Goal: Task Accomplishment & Management: Use online tool/utility

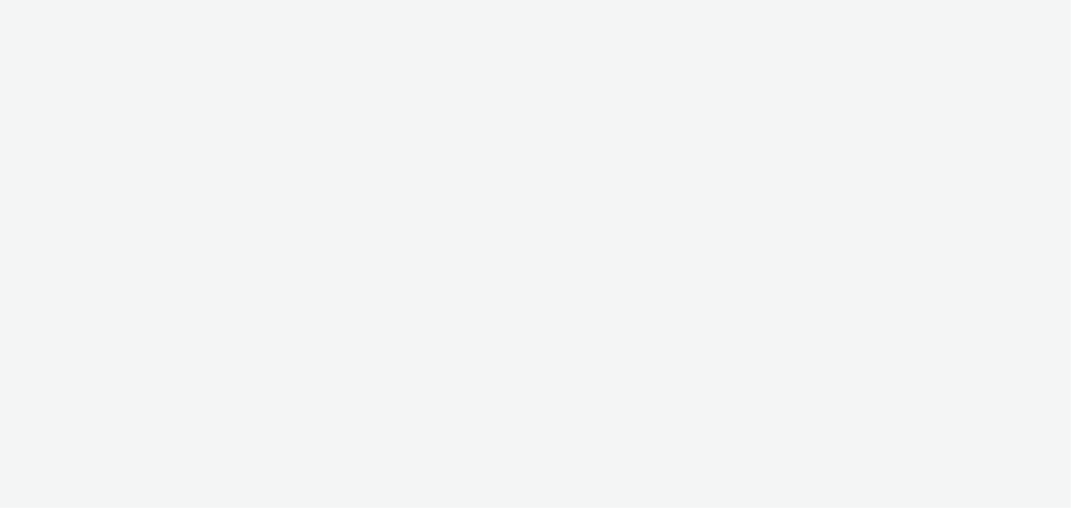
click at [488, 48] on div at bounding box center [535, 254] width 1071 height 508
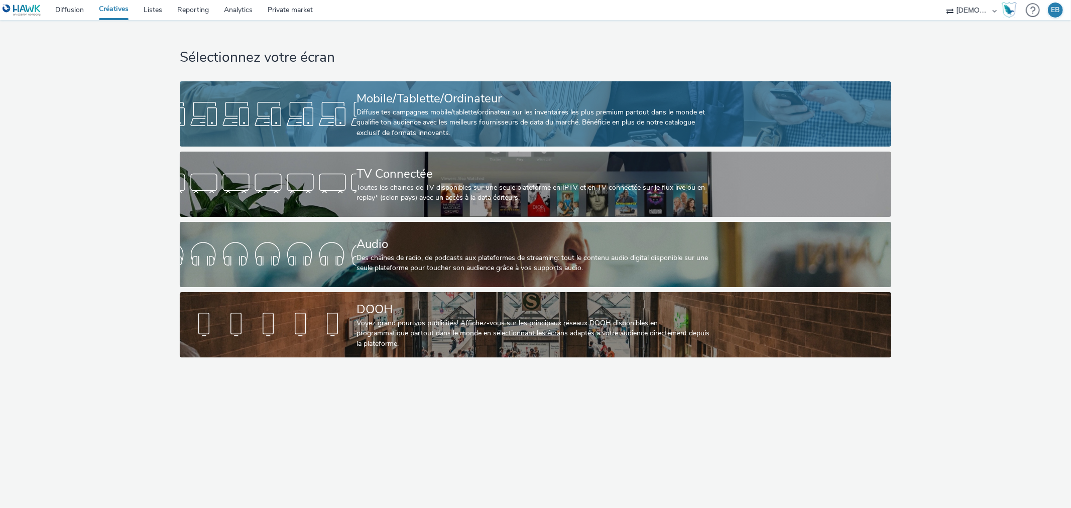
click at [463, 88] on div "Mobile/Tablette/Ordinateur Diffuse tes campagnes mobile/tablette/ordinateur sur…" at bounding box center [533, 113] width 354 height 65
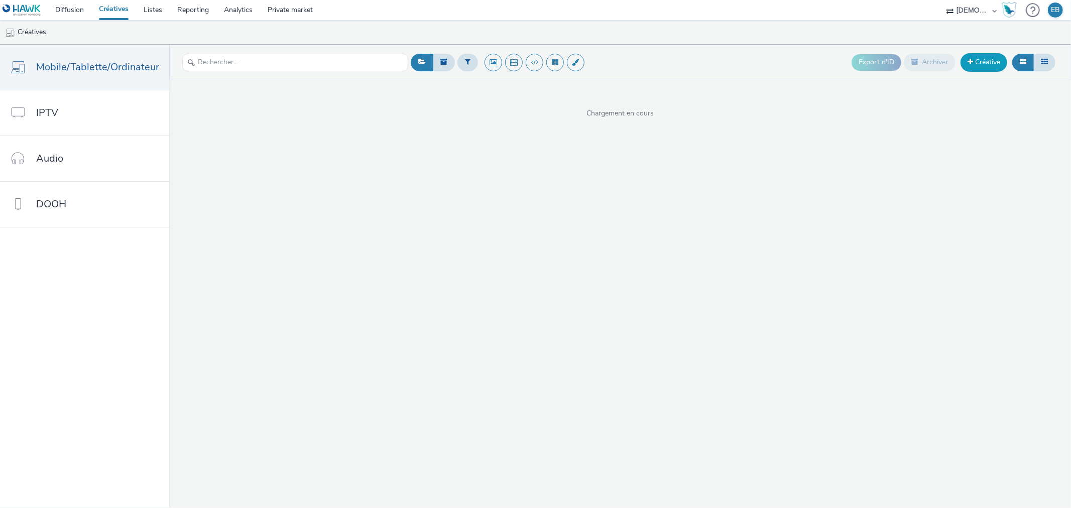
click at [984, 69] on link "Créative" at bounding box center [983, 62] width 47 height 18
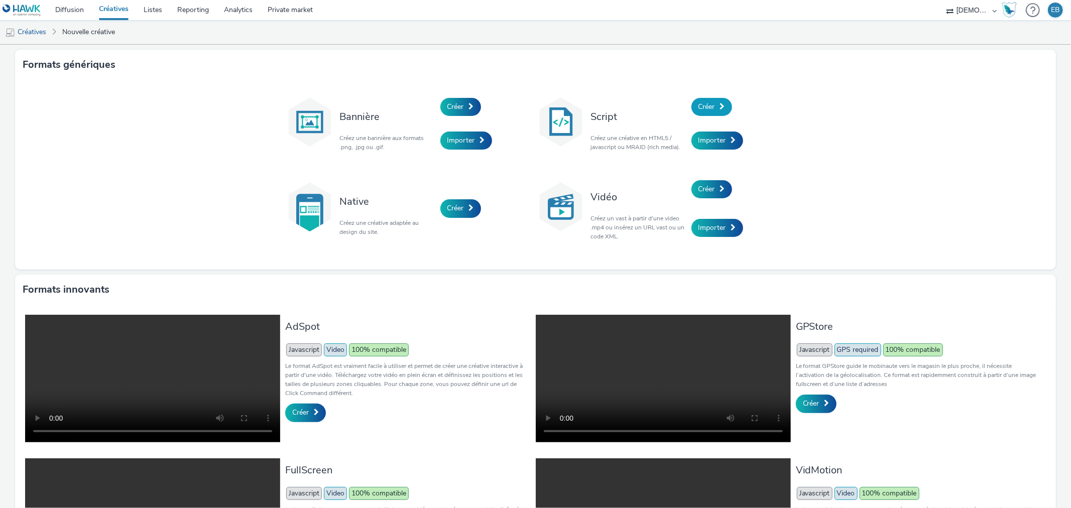
click at [710, 111] on span "Créer" at bounding box center [706, 107] width 17 height 10
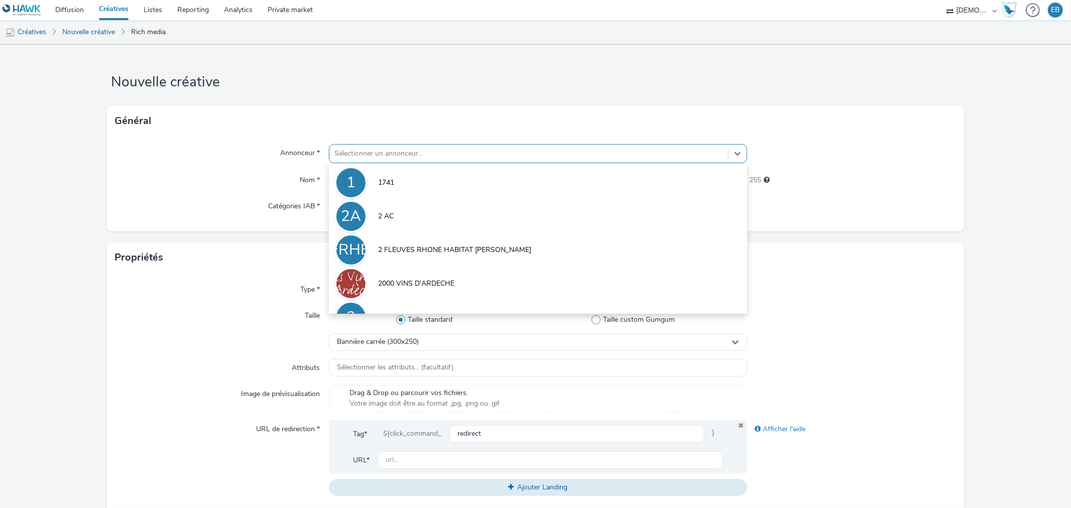
click at [352, 147] on div "Sélectionner un annonceur..." at bounding box center [528, 154] width 398 height 16
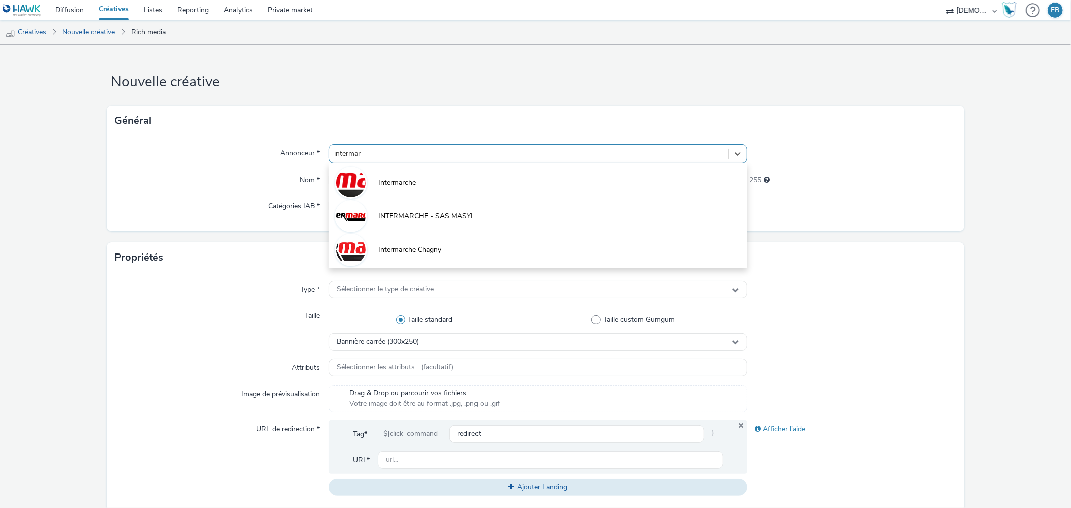
type input "intermarc"
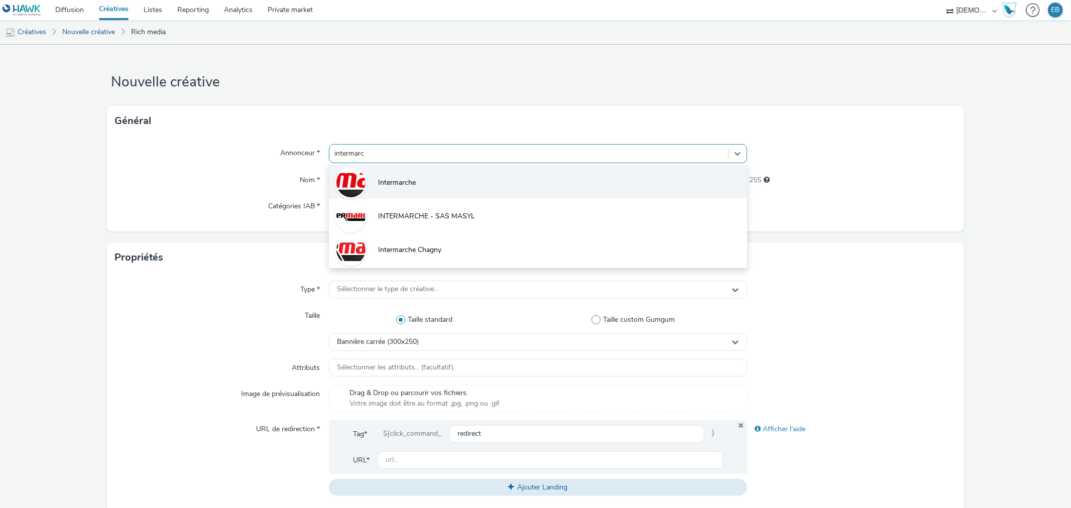
click at [526, 187] on li "Intermarche" at bounding box center [538, 182] width 418 height 34
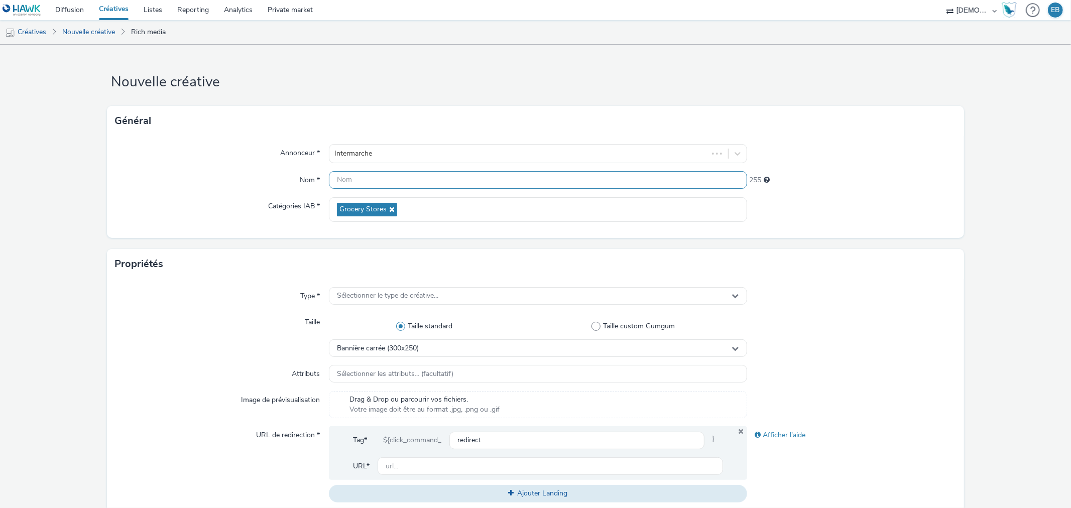
click at [481, 185] on input "text" at bounding box center [538, 180] width 418 height 18
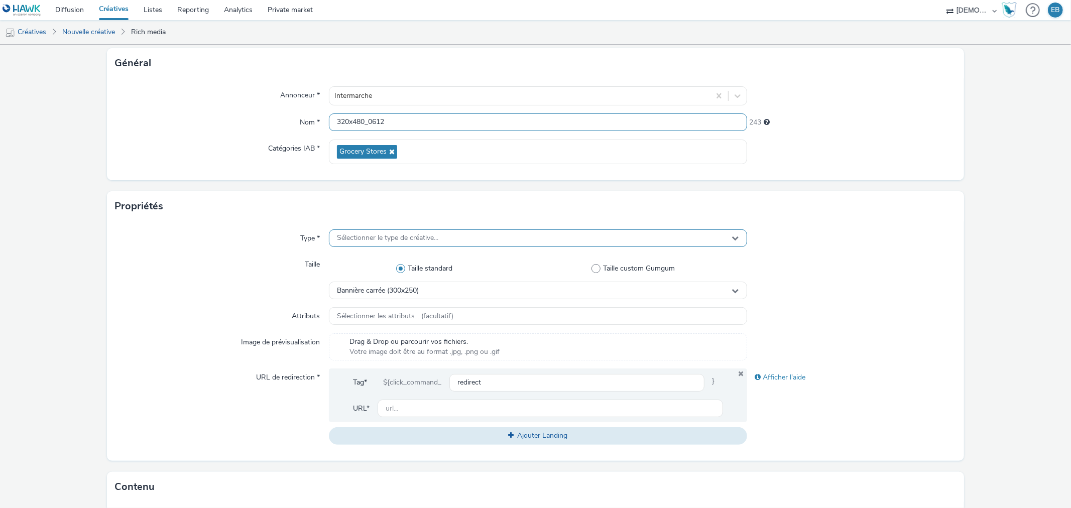
scroll to position [111, 0]
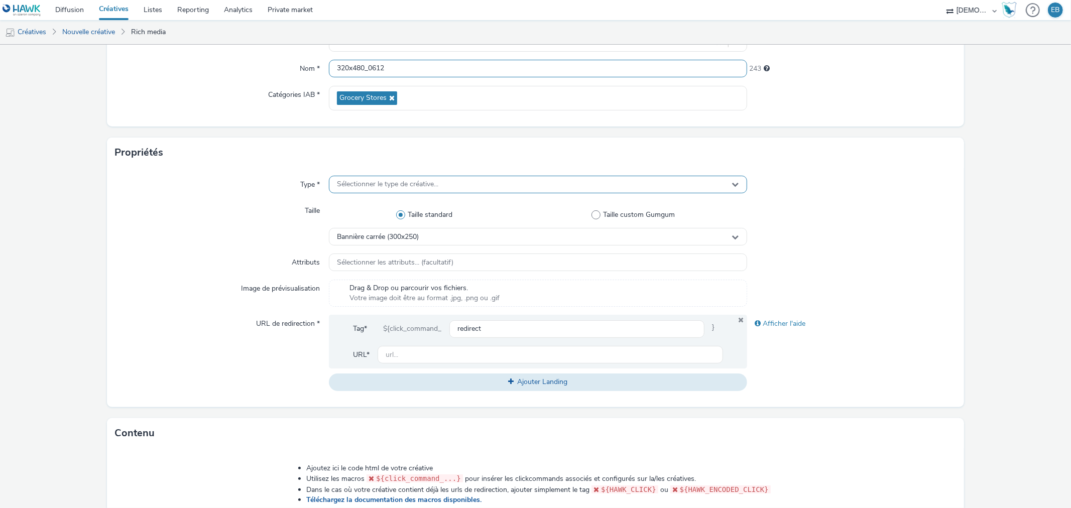
type input "320x480_0612"
click at [465, 182] on div "Sélectionner le type de créative..." at bounding box center [538, 185] width 418 height 18
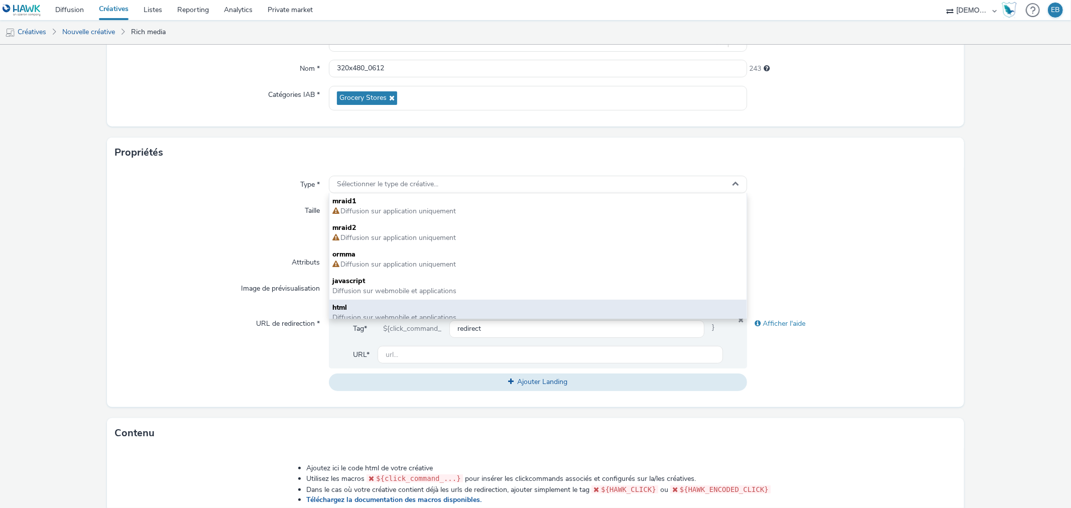
click at [358, 317] on span "Diffusion sur webmobile et applications" at bounding box center [394, 318] width 124 height 10
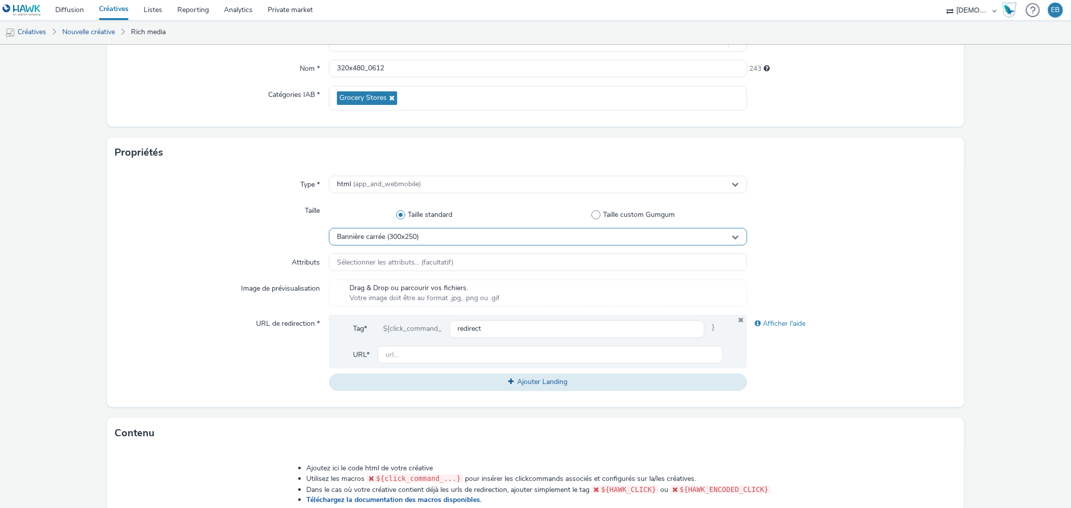
click at [445, 235] on div "Bannière carrée (300x250)" at bounding box center [538, 237] width 418 height 18
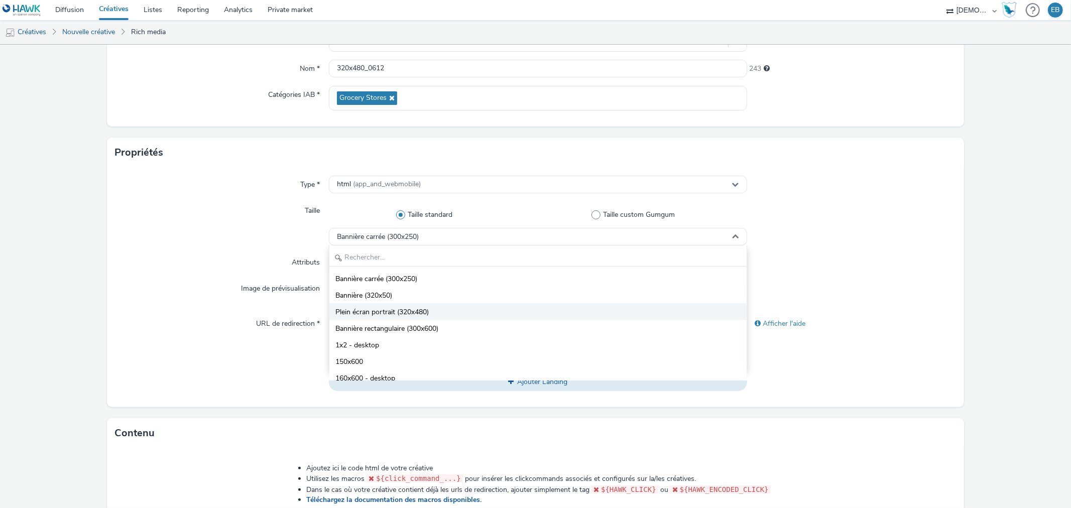
click at [408, 315] on span "Plein écran portrait (320x480)" at bounding box center [381, 312] width 93 height 10
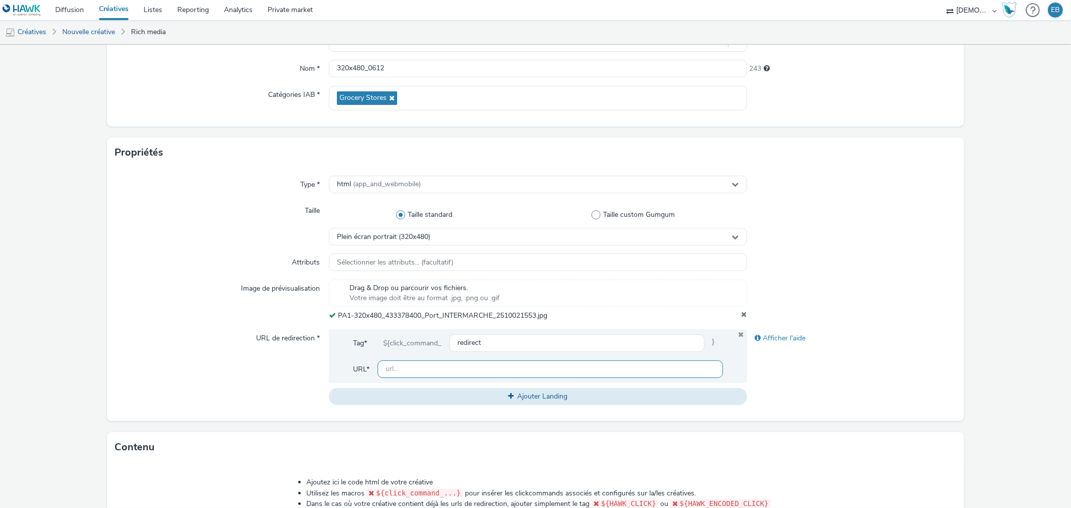
click at [382, 367] on input "text" at bounding box center [549, 369] width 345 height 18
paste input "[URL][DOMAIN_NAME]"
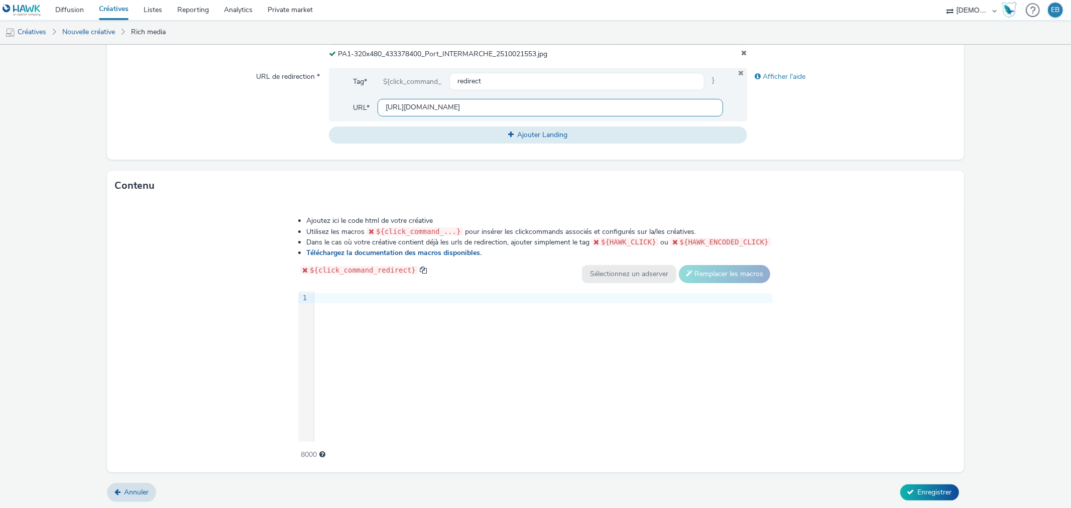
scroll to position [373, 0]
type input "[URL][DOMAIN_NAME]"
click at [474, 320] on div "9 1 ›" at bounding box center [535, 366] width 474 height 151
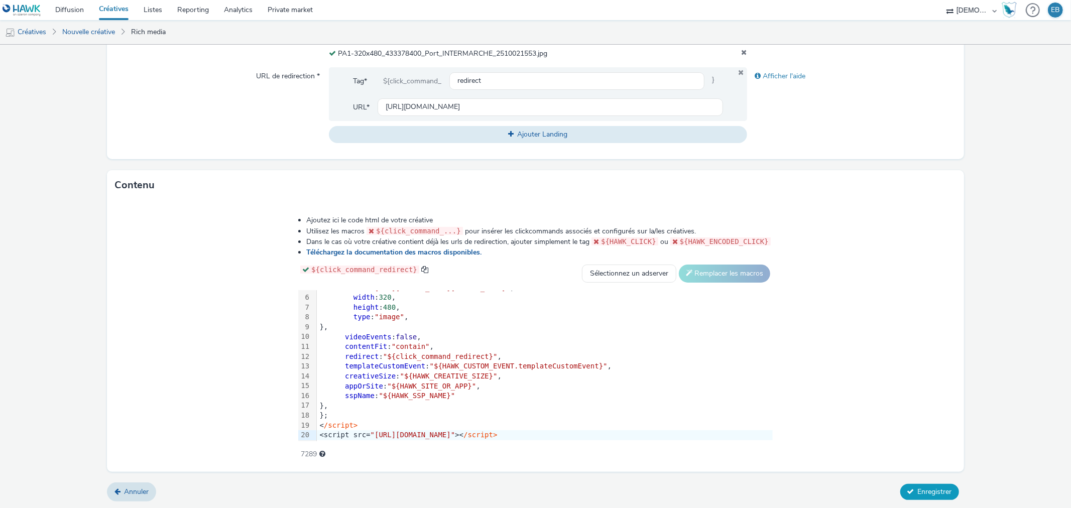
click at [907, 489] on button "Enregistrer" at bounding box center [929, 492] width 59 height 16
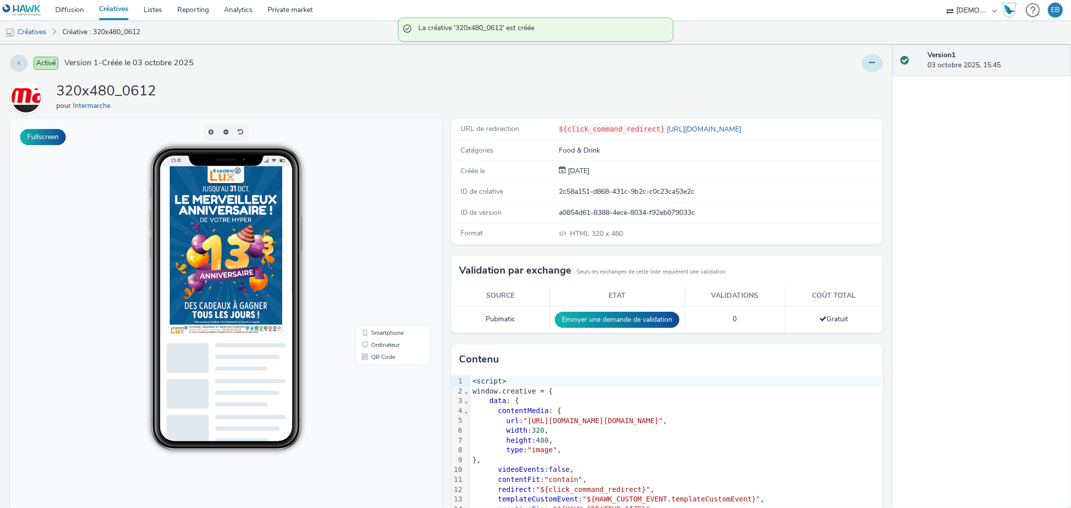
click at [863, 56] on button at bounding box center [872, 63] width 21 height 17
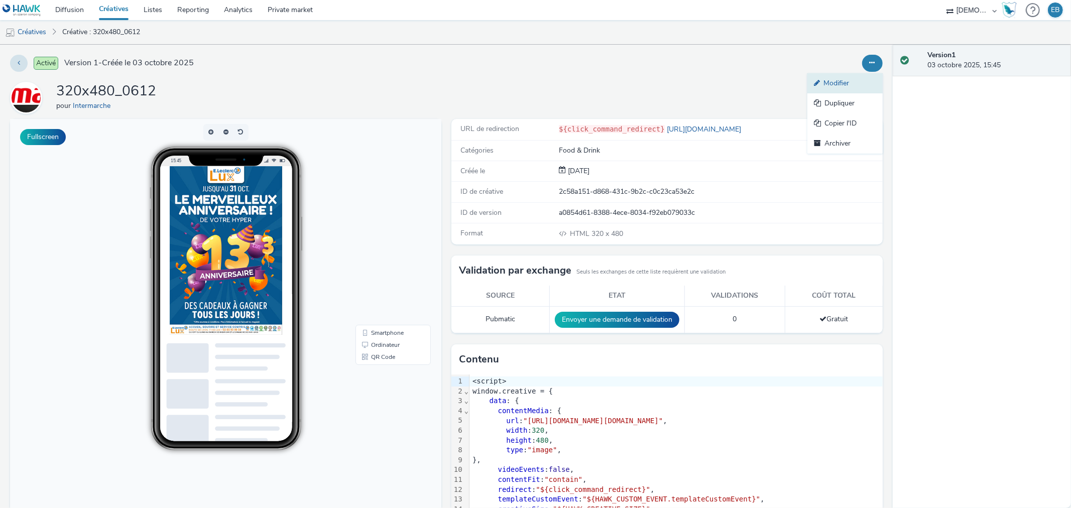
click at [853, 91] on link "Modifier" at bounding box center [844, 83] width 75 height 20
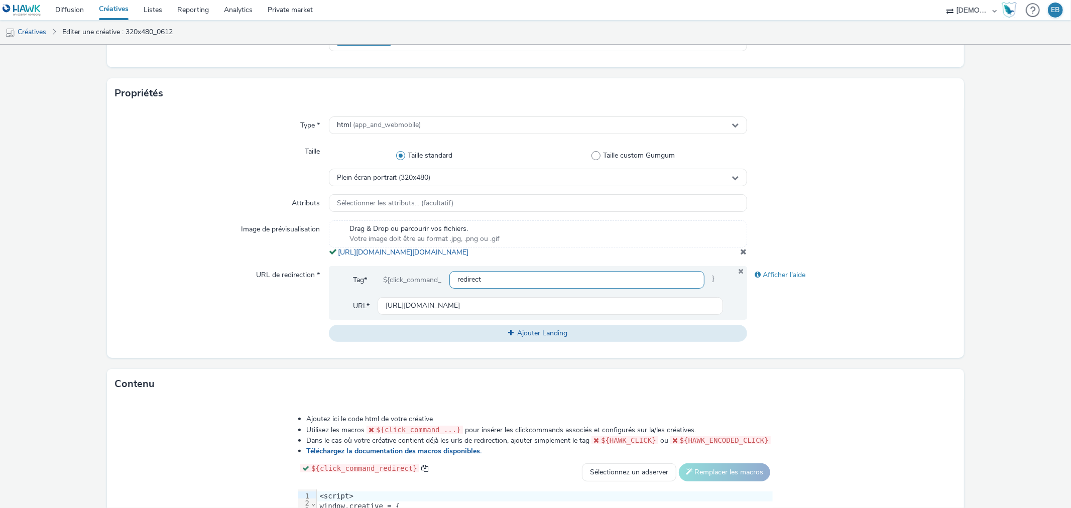
scroll to position [279, 0]
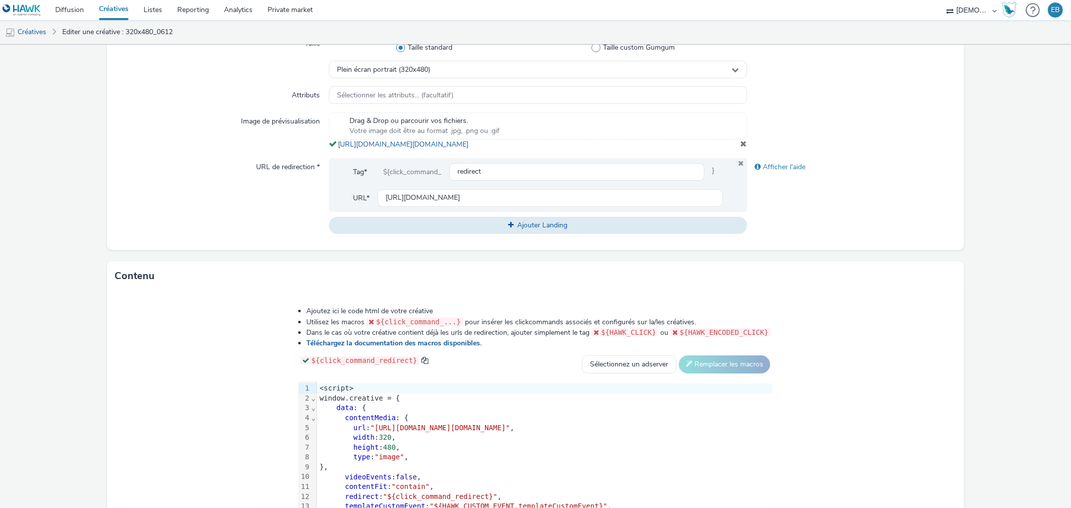
drag, startPoint x: 580, startPoint y: 154, endPoint x: 333, endPoint y: 147, distance: 247.1
click at [333, 147] on div "Drag & Drop ou parcourir vos fichiers. Votre image doit être au format .jpg, .p…" at bounding box center [538, 130] width 418 height 37
copy span "[URL][DOMAIN_NAME][DOMAIN_NAME]"
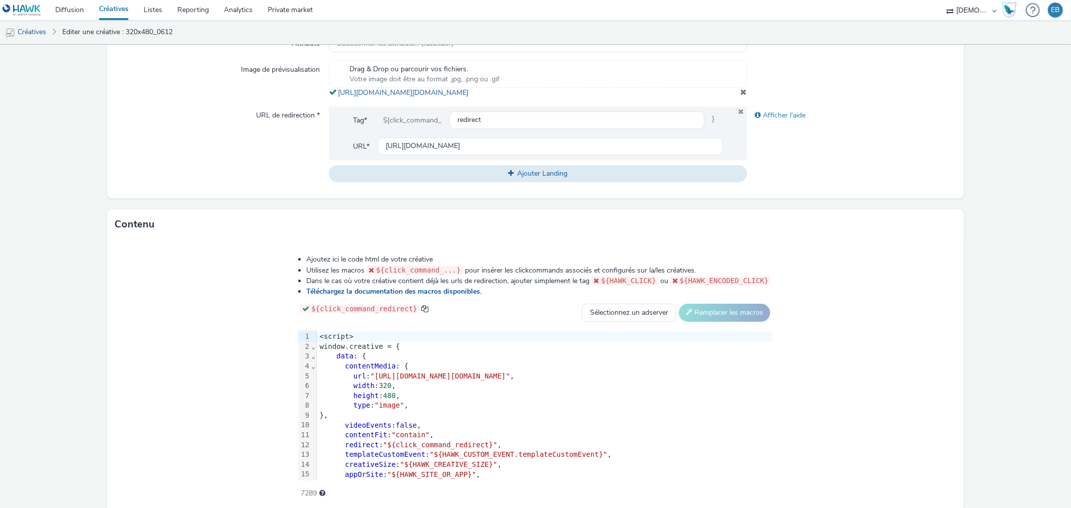
scroll to position [379, 0]
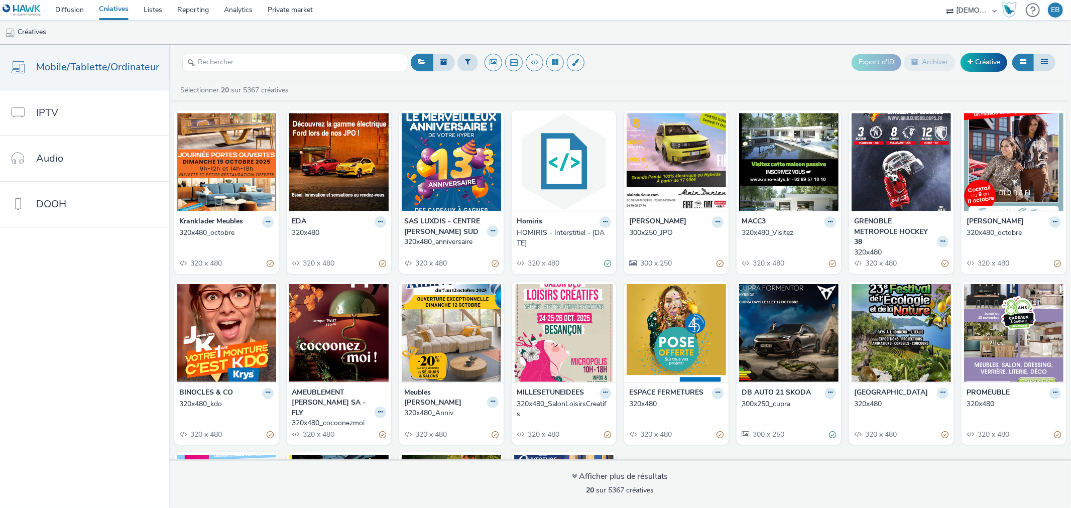
click at [599, 227] on div at bounding box center [605, 222] width 12 height 12
click at [480, 229] on div "SAS LUXDIS - CENTRE LECLERC CHALON SUD" at bounding box center [451, 226] width 94 height 21
click at [490, 229] on icon at bounding box center [492, 231] width 5 height 6
click at [481, 248] on link "Modifier" at bounding box center [460, 248] width 75 height 20
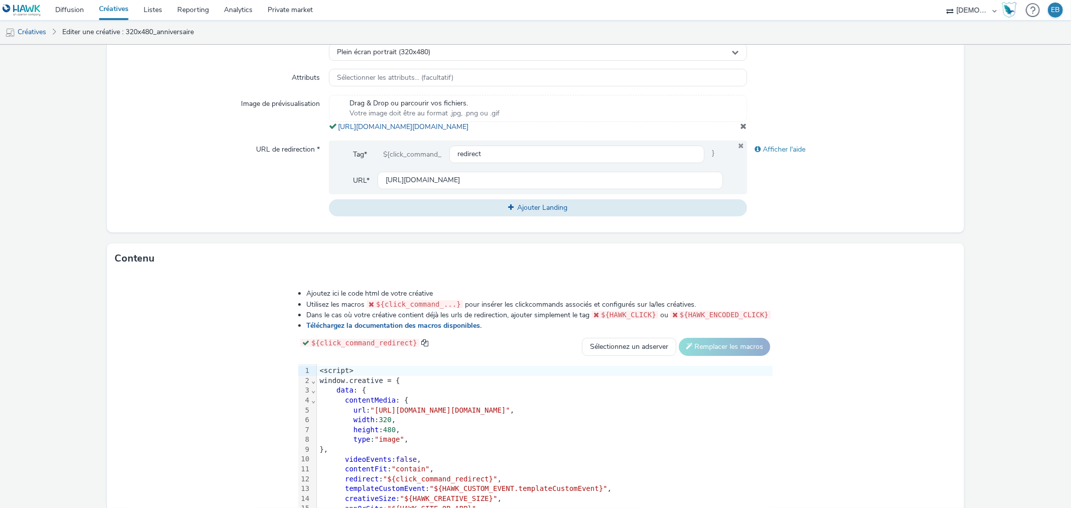
scroll to position [334, 0]
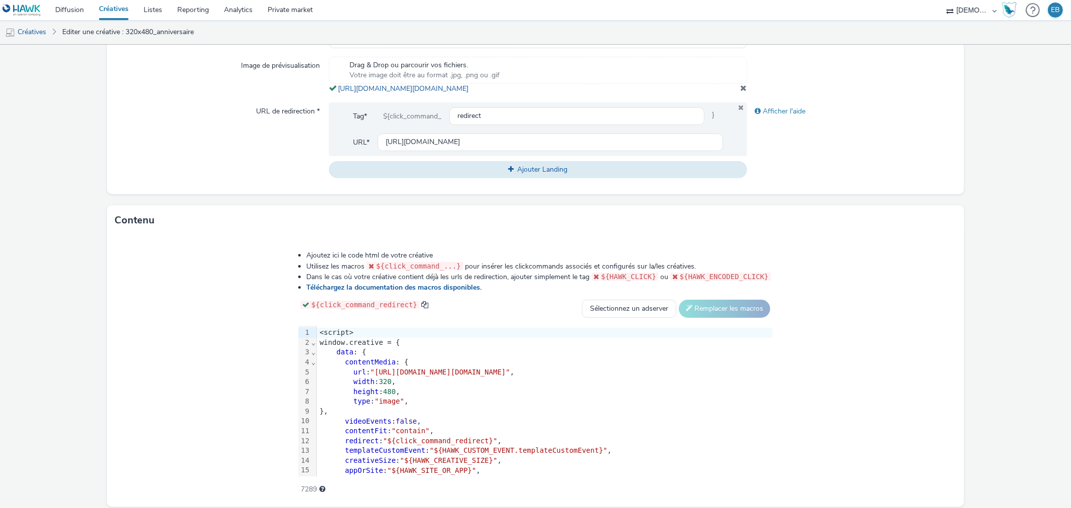
click at [570, 387] on div "width : 320 ," at bounding box center [545, 382] width 456 height 10
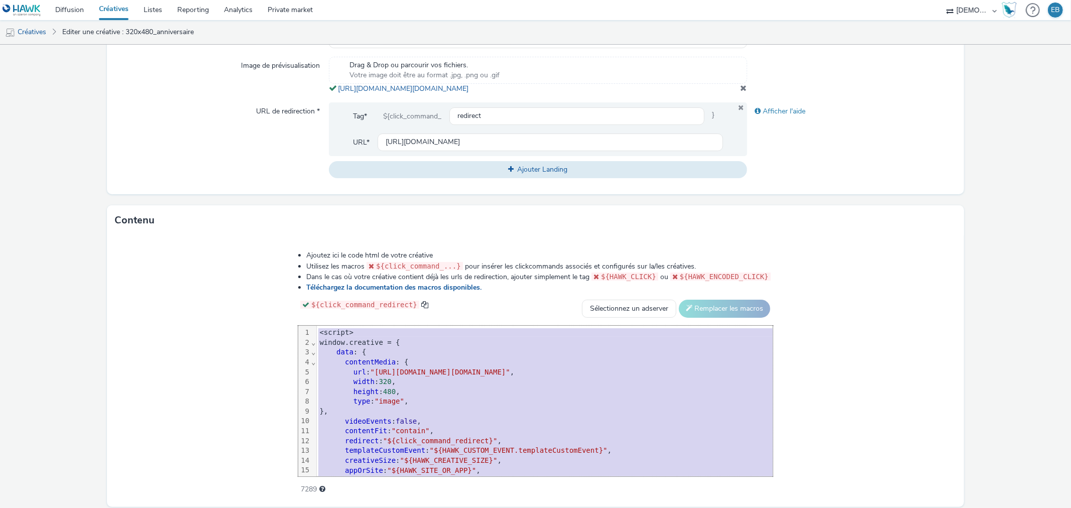
copy div "<script> window.creative = { data : { contentMedia : { url : "[URL][DOMAIN_NAME…"
